Goal: Go to known website: Access a specific website the user already knows

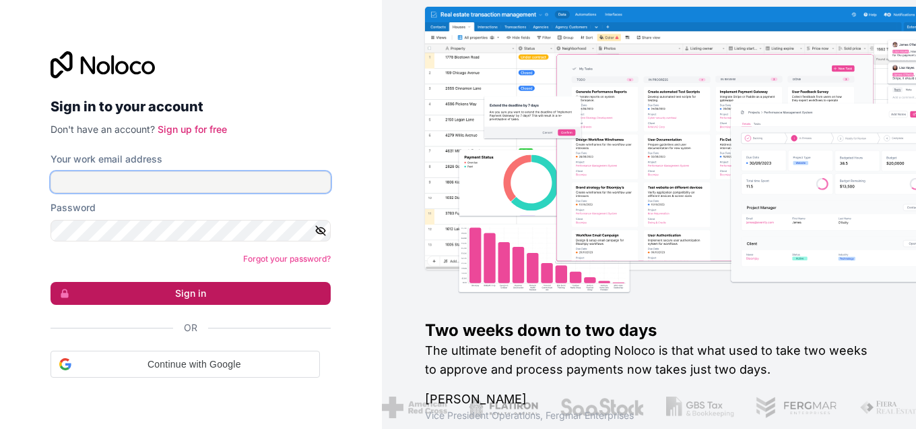
type input "binggoal.co.th@binggoal.net"
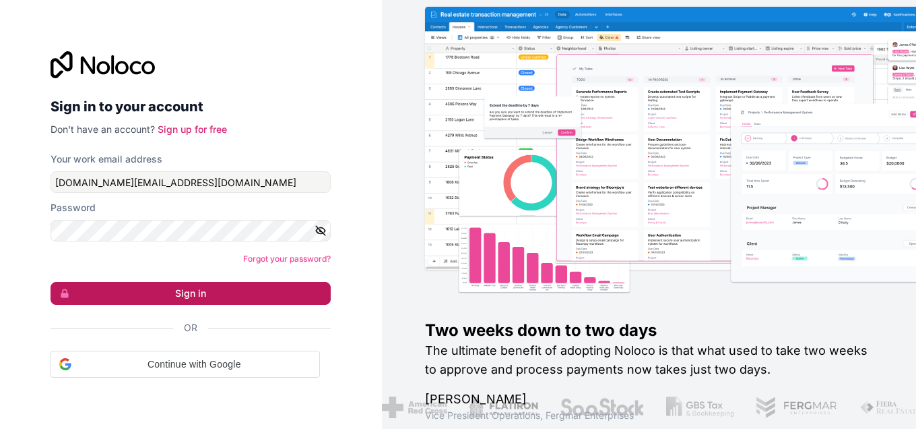
click at [186, 300] on button "Sign in" at bounding box center [191, 293] width 280 height 23
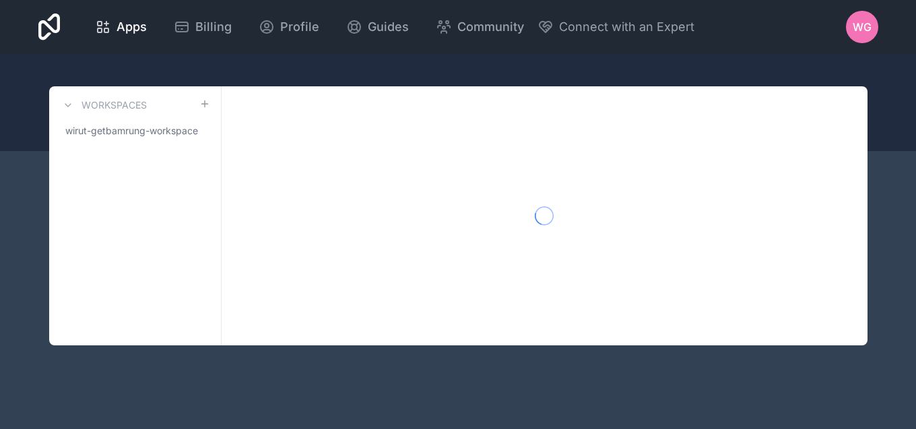
click at [189, 296] on div "Workspaces wirut-getbamrung-workspace" at bounding box center [135, 215] width 172 height 259
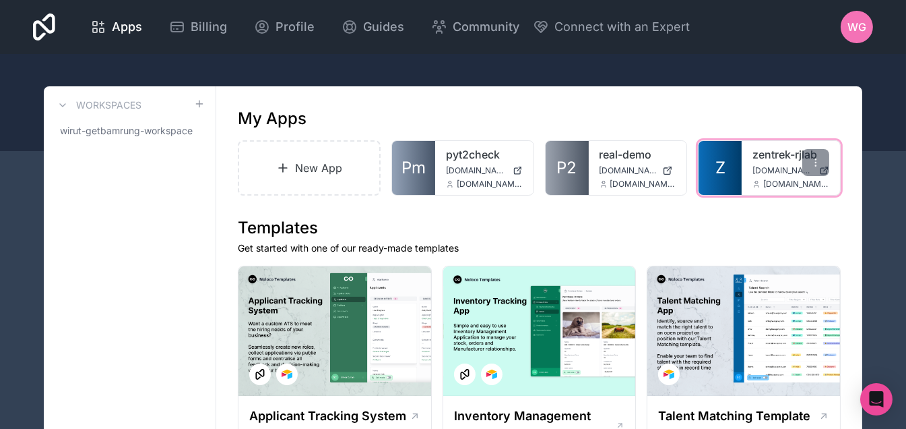
click at [777, 179] on span "binggoal.co.th@binggoal.net" at bounding box center [796, 184] width 66 height 11
click at [811, 160] on icon at bounding box center [816, 162] width 11 height 11
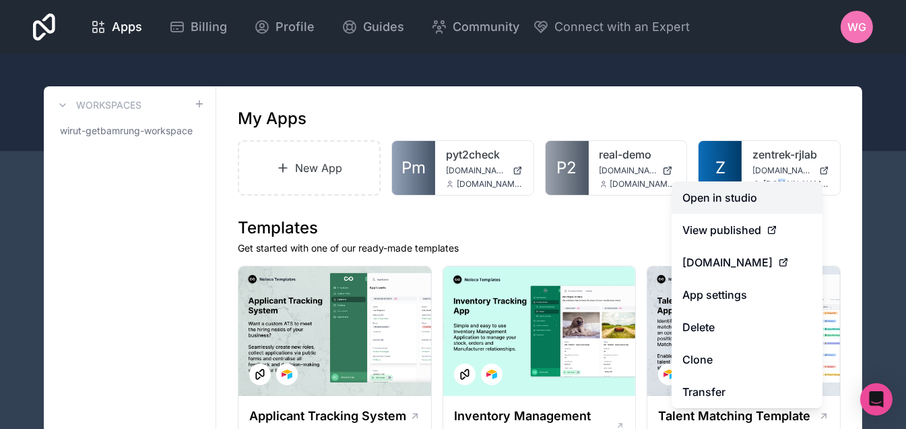
click at [730, 203] on link "Open in studio" at bounding box center [747, 197] width 151 height 32
